Goal: Find specific page/section: Find specific page/section

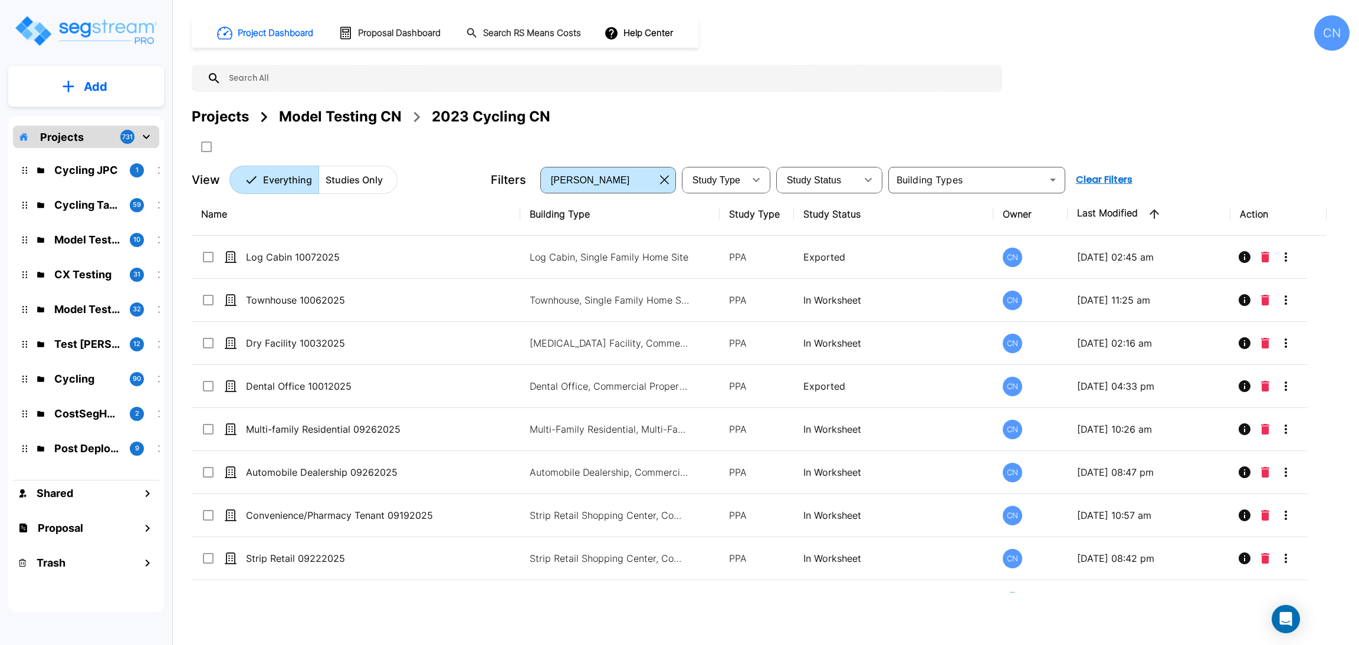
click at [1271, 84] on div "Project Dashboard Proposal Dashboard Search RS Means Costs Help Center CN Proje…" at bounding box center [771, 104] width 1158 height 179
click at [1197, 154] on div "Projects Model Testing CN 2023 Cycling CN" at bounding box center [771, 131] width 1158 height 50
click at [989, 143] on div "Projects Model Testing CN 2023 Cycling CN" at bounding box center [771, 131] width 1158 height 50
click at [1170, 159] on div "Project Dashboard Proposal Dashboard Search RS Means Costs Help Center CN Proje…" at bounding box center [771, 104] width 1158 height 179
click at [1156, 142] on div "Projects Model Testing CN 2023 Cycling CN" at bounding box center [771, 131] width 1158 height 50
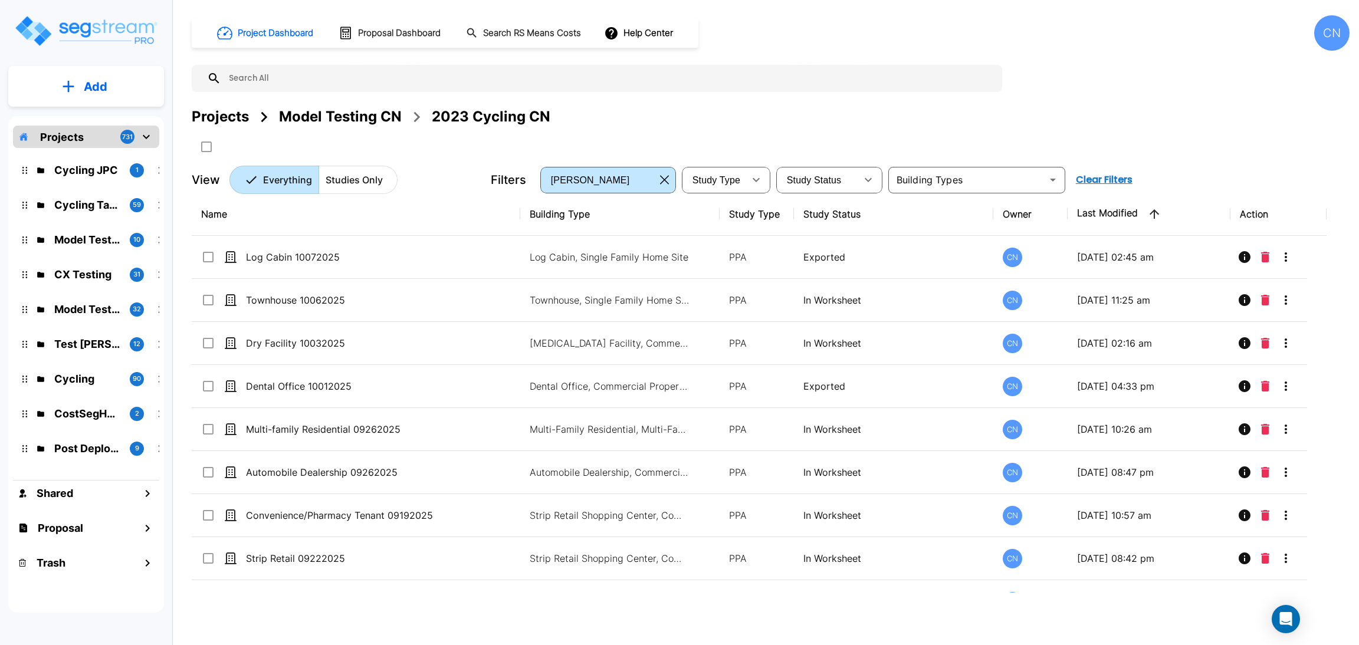
click at [1201, 129] on div "Projects Model Testing CN 2023 Cycling CN" at bounding box center [771, 131] width 1158 height 50
drag, startPoint x: 1001, startPoint y: 117, endPoint x: 1334, endPoint y: 5, distance: 351.0
click at [1001, 117] on div "Projects Model Testing CN 2023 Cycling CN" at bounding box center [771, 116] width 1158 height 21
click at [941, 124] on div "Projects Model Testing CN 2023 Cycling CN" at bounding box center [771, 116] width 1158 height 21
click at [980, 127] on div "Projects Model Testing CN 2023 Cycling CN" at bounding box center [771, 116] width 1158 height 21
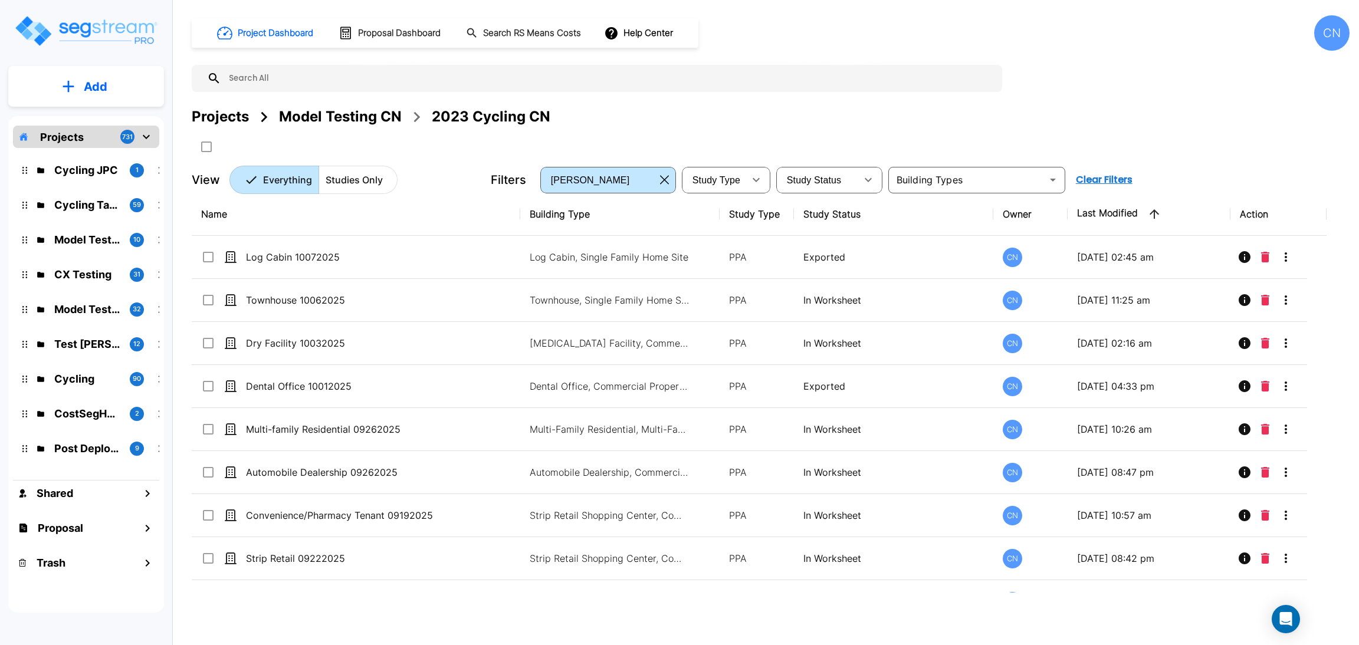
click at [1143, 103] on div "Project Dashboard Proposal Dashboard Search RS Means Costs Help Center CN Proje…" at bounding box center [771, 104] width 1158 height 179
click at [954, 141] on div "Projects Model Testing CN 2023 Cycling CN" at bounding box center [771, 131] width 1158 height 50
click at [832, 100] on div "Project Dashboard Proposal Dashboard Search RS Means Costs Help Center CN Proje…" at bounding box center [771, 104] width 1158 height 179
drag, startPoint x: 866, startPoint y: 125, endPoint x: 861, endPoint y: 3, distance: 122.2
click at [866, 125] on div "Projects Model Testing CN 2023 Cycling CN" at bounding box center [771, 116] width 1158 height 21
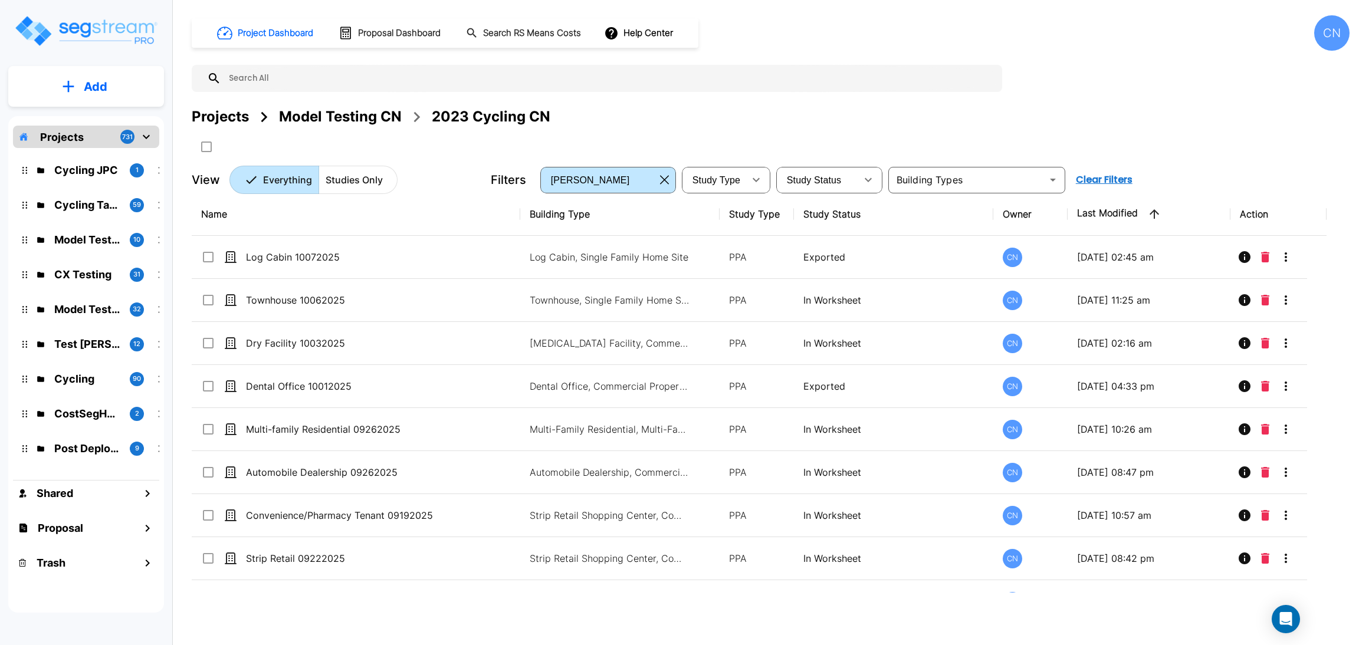
click at [1272, 44] on div "Project Dashboard Proposal Dashboard Search RS Means Costs Help Center CN" at bounding box center [771, 32] width 1158 height 35
click at [773, 126] on div "Projects Model Testing CN 2023 Cycling CN" at bounding box center [771, 116] width 1158 height 21
click at [1053, 136] on div "Projects Model Testing CN 2023 Cycling CN" at bounding box center [771, 131] width 1158 height 50
click at [1114, 136] on div "Projects Model Testing CN 2023 Cycling CN" at bounding box center [771, 131] width 1158 height 50
drag, startPoint x: 762, startPoint y: 107, endPoint x: 1077, endPoint y: 91, distance: 315.4
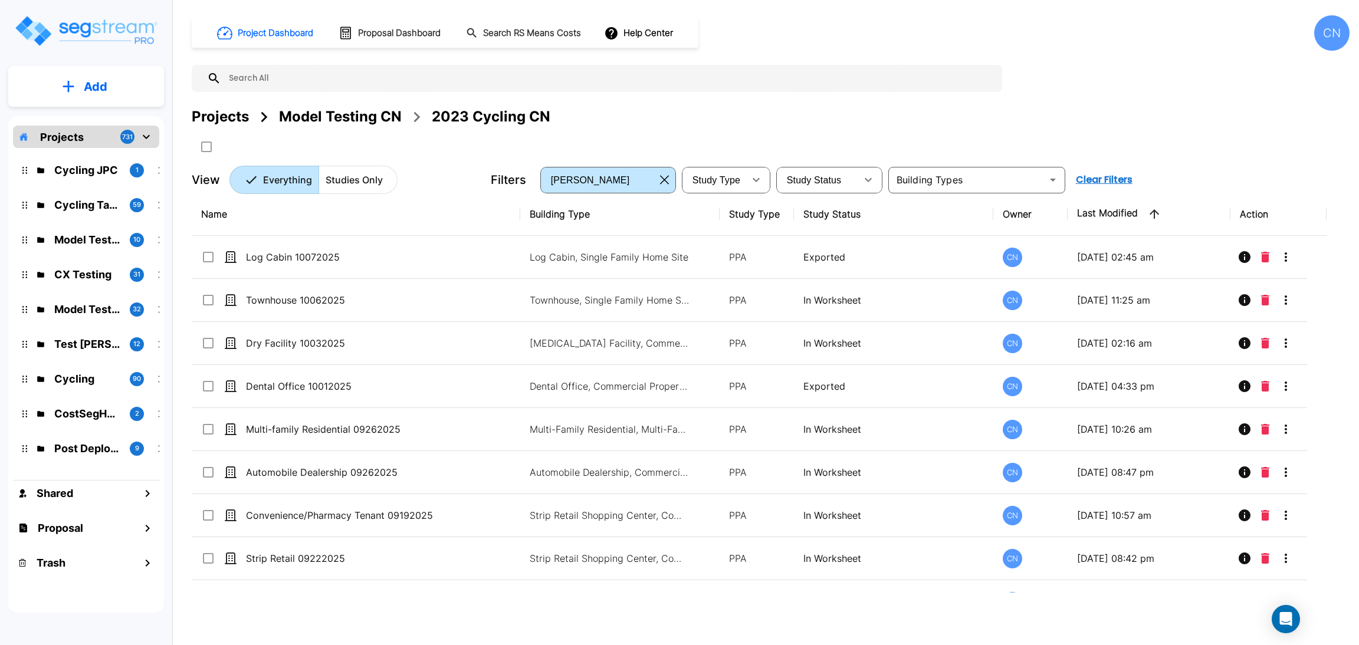
click at [762, 107] on div "Projects Model Testing CN 2023 Cycling CN" at bounding box center [771, 116] width 1158 height 21
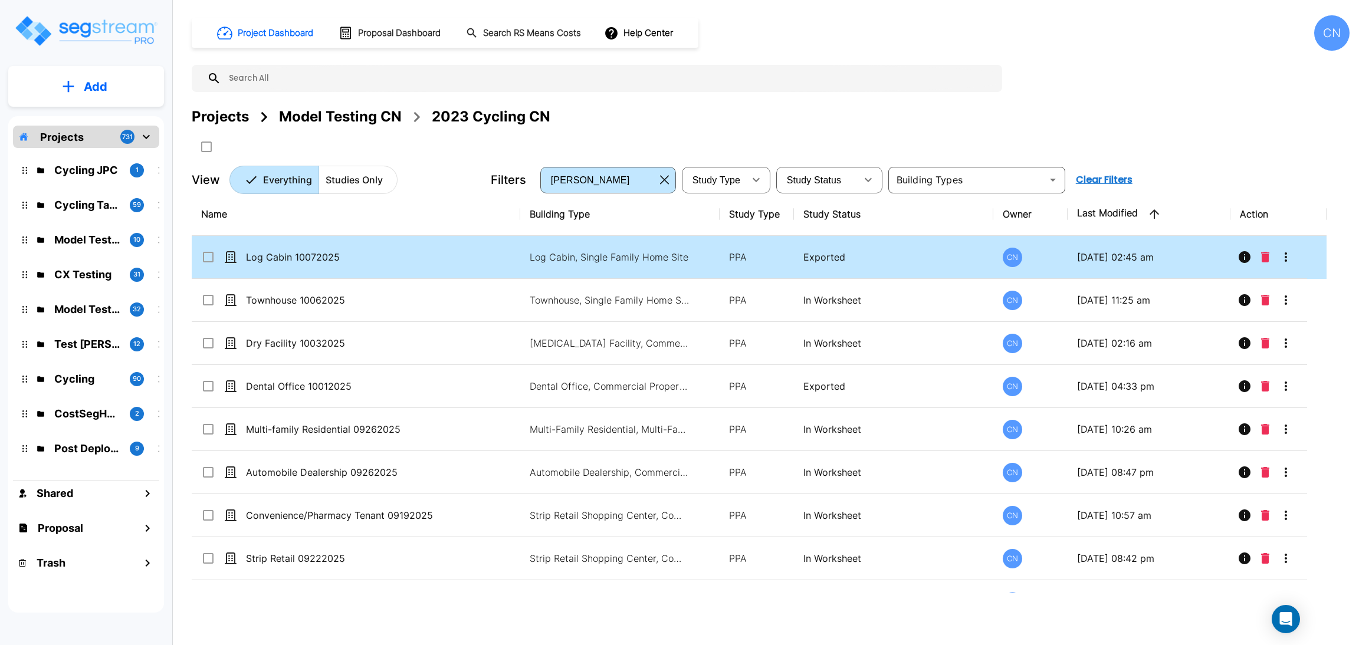
click at [387, 256] on p "Log Cabin 10072025" at bounding box center [347, 257] width 203 height 14
